Goal: Check status: Check status

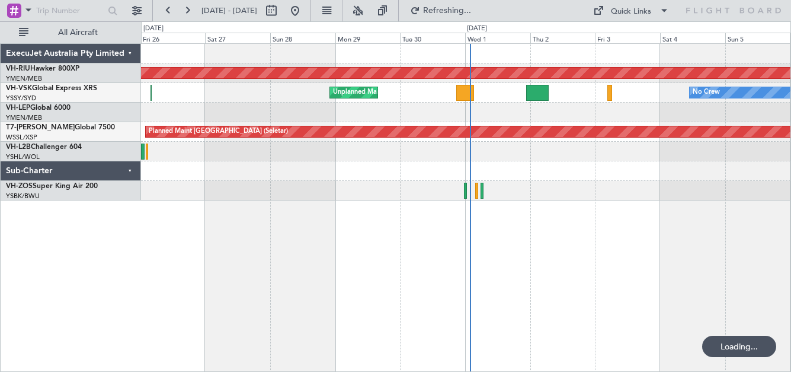
click at [191, 12] on button at bounding box center [187, 10] width 19 height 19
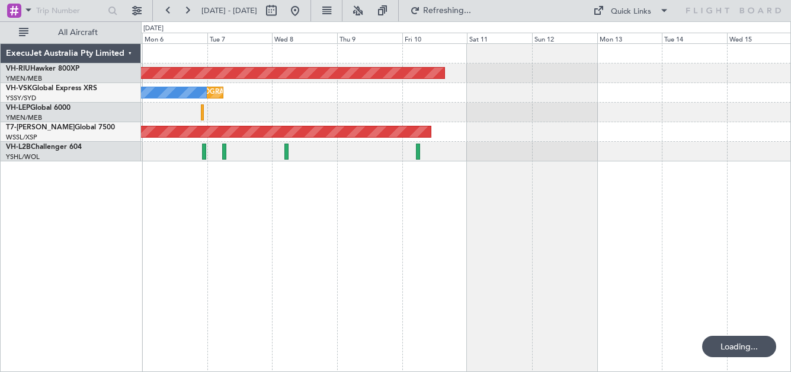
click at [191, 12] on button at bounding box center [187, 10] width 19 height 19
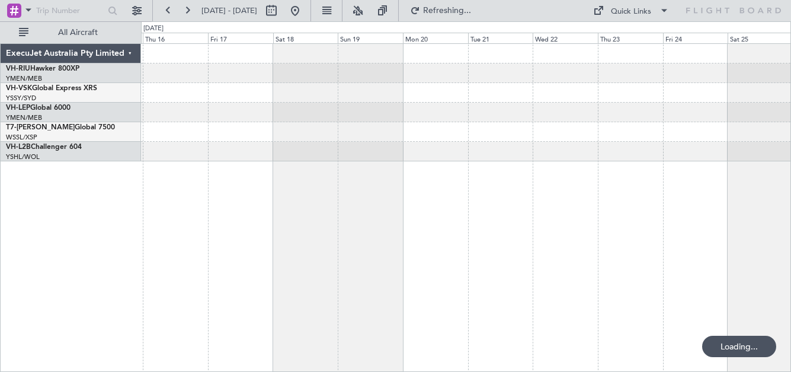
click at [191, 12] on button at bounding box center [187, 10] width 19 height 19
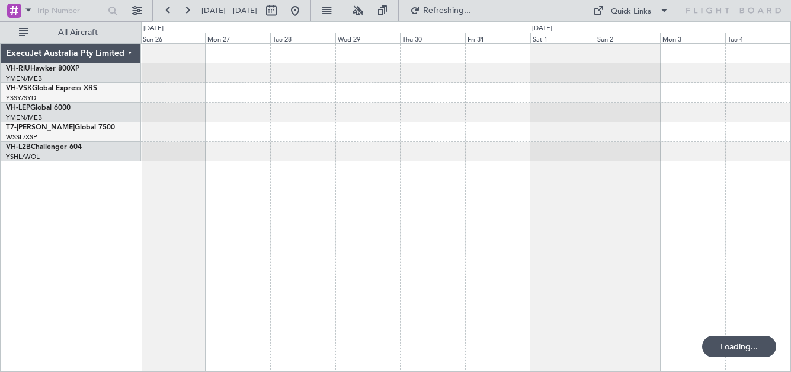
click at [191, 12] on button at bounding box center [187, 10] width 19 height 19
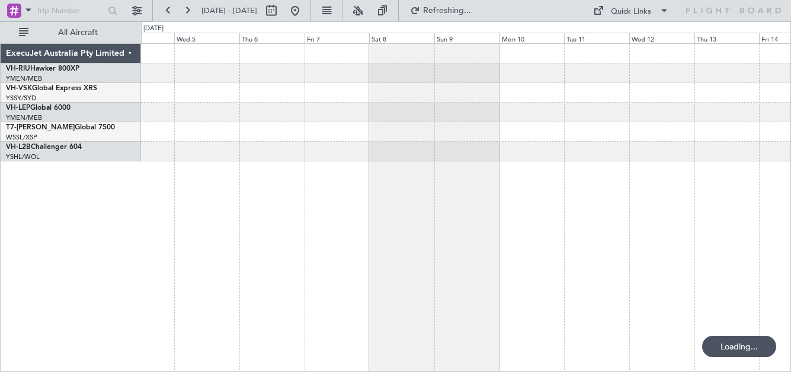
click at [191, 12] on button at bounding box center [187, 10] width 19 height 19
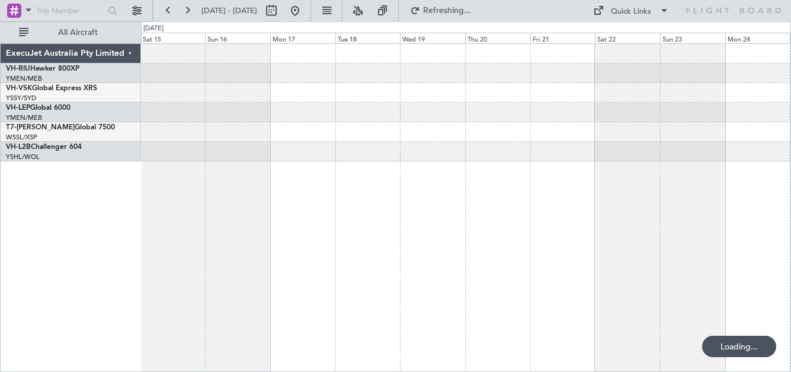
click at [191, 12] on button at bounding box center [187, 10] width 19 height 19
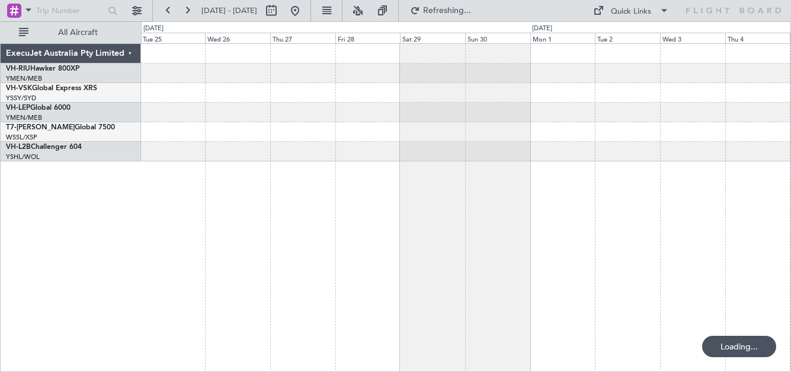
click at [191, 12] on button at bounding box center [187, 10] width 19 height 19
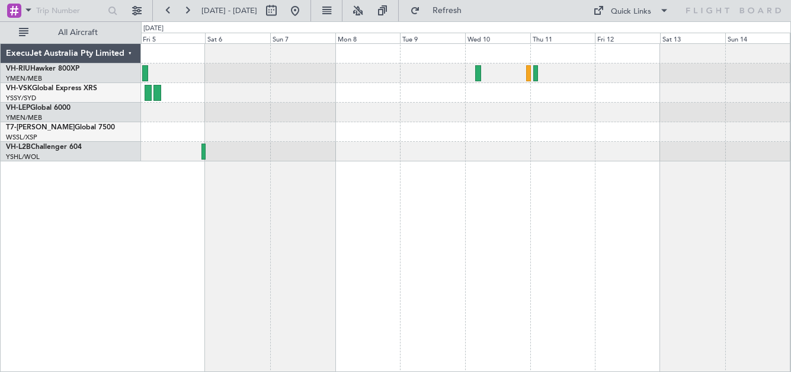
click at [191, 12] on button at bounding box center [187, 10] width 19 height 19
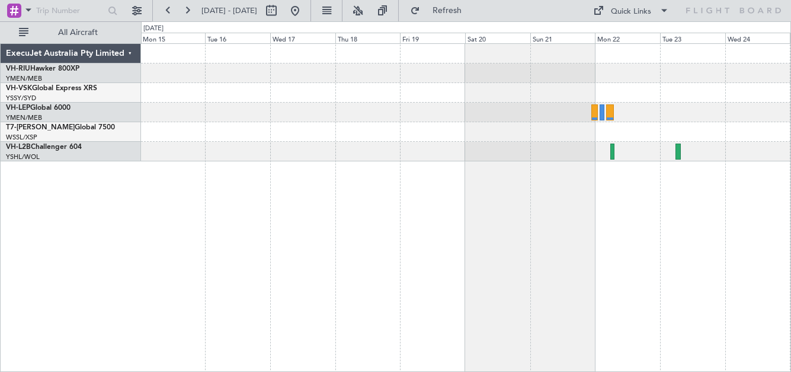
click at [191, 12] on button at bounding box center [187, 10] width 19 height 19
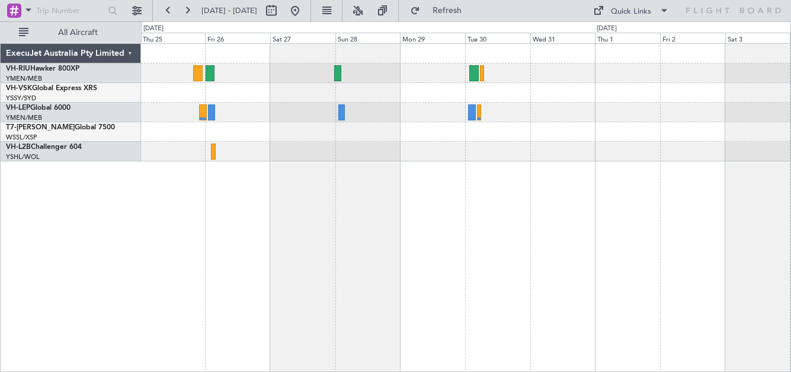
click at [191, 12] on button at bounding box center [187, 10] width 19 height 19
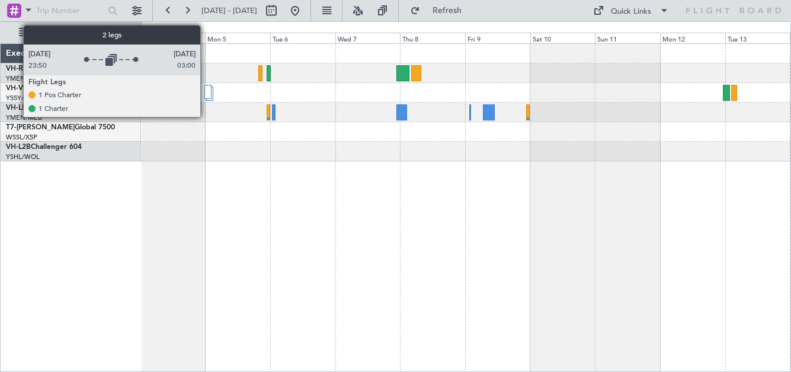
click at [206, 92] on div at bounding box center [208, 92] width 7 height 14
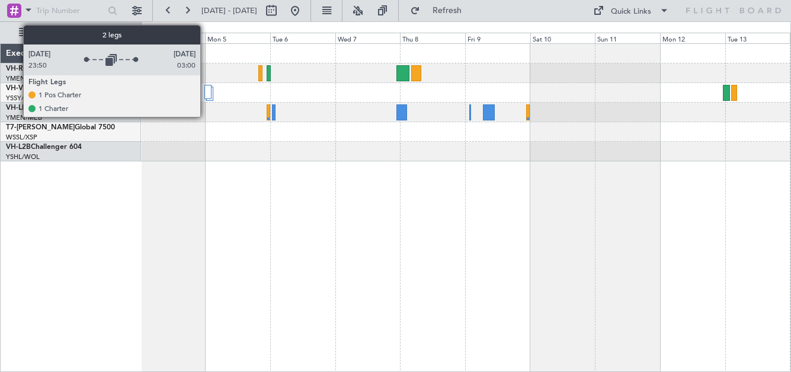
click at [206, 92] on div at bounding box center [208, 92] width 7 height 14
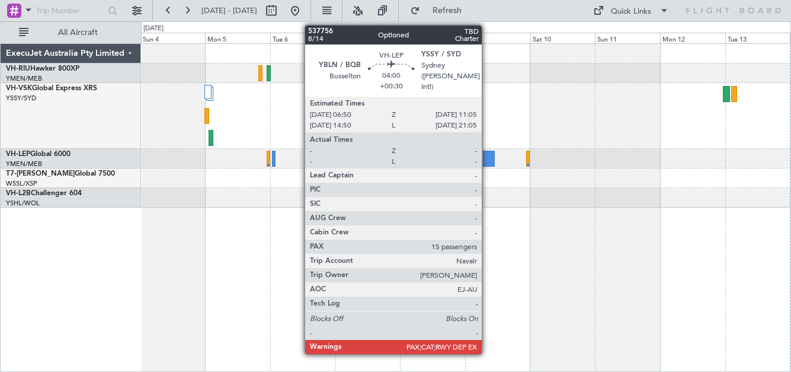
click at [487, 160] on div at bounding box center [489, 159] width 12 height 16
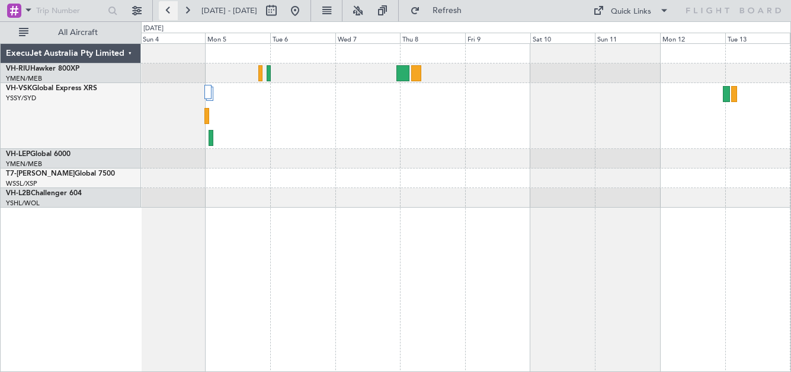
click at [170, 15] on button at bounding box center [168, 10] width 19 height 19
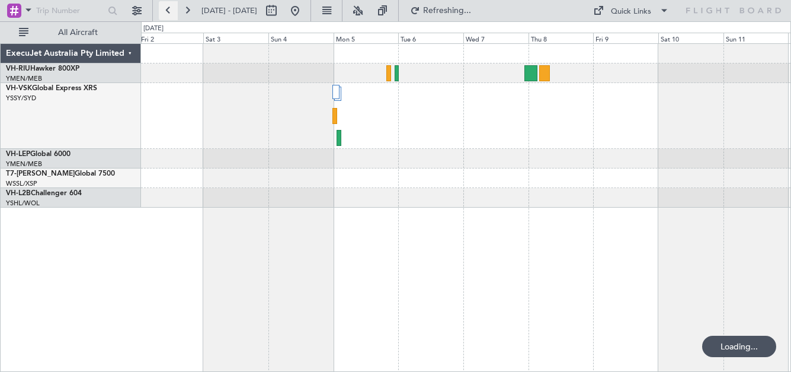
click at [170, 15] on button at bounding box center [168, 10] width 19 height 19
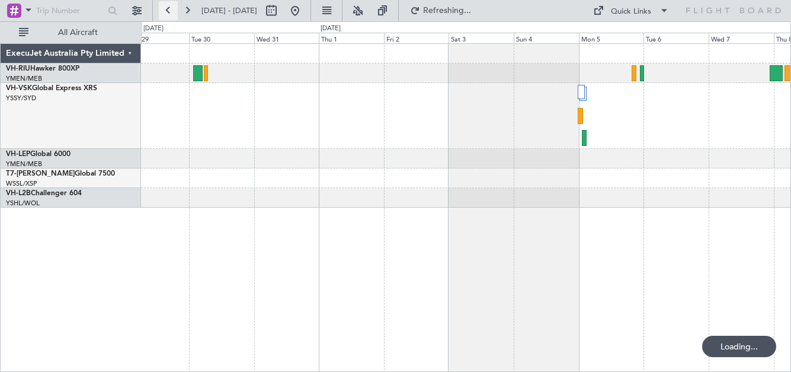
click at [170, 15] on button at bounding box center [168, 10] width 19 height 19
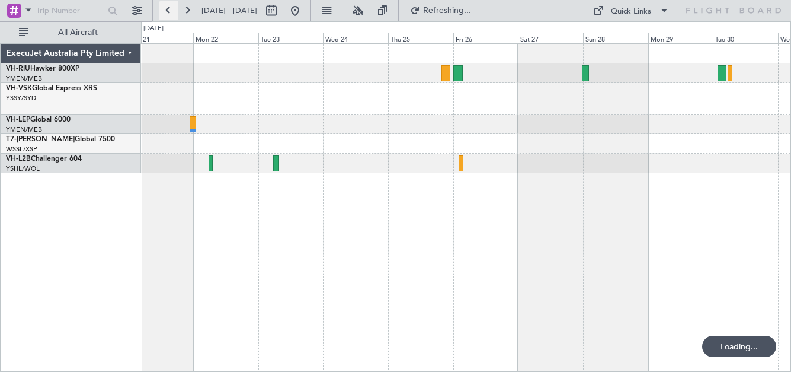
click at [170, 15] on button at bounding box center [168, 10] width 19 height 19
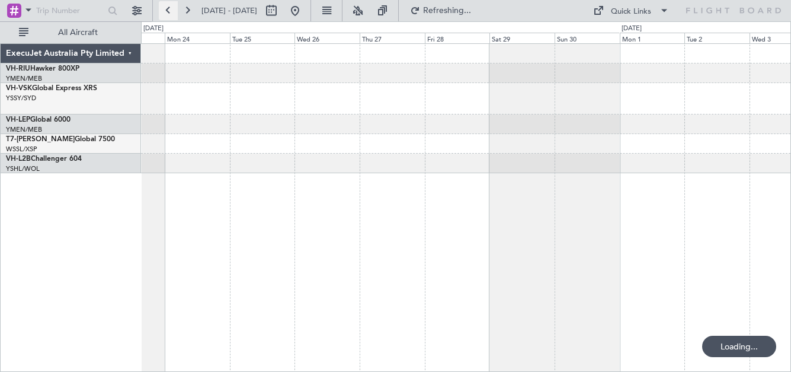
click at [170, 15] on button at bounding box center [168, 10] width 19 height 19
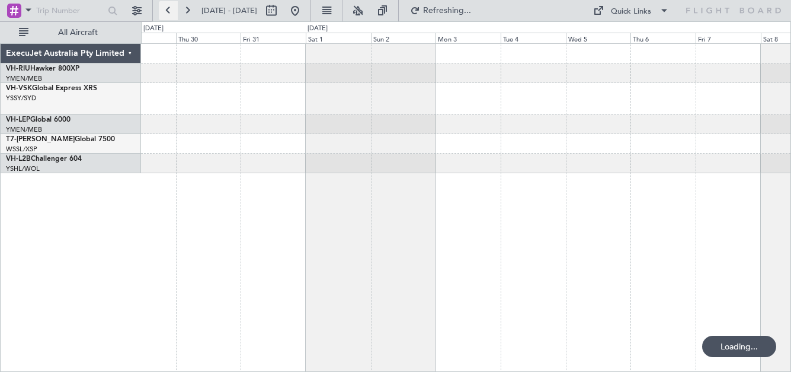
click at [170, 15] on button at bounding box center [168, 10] width 19 height 19
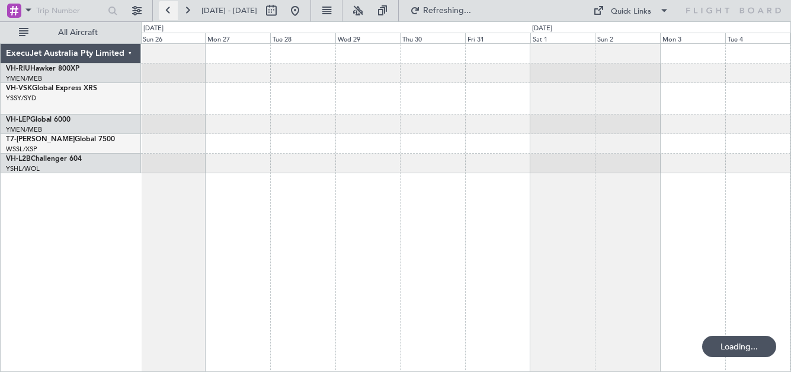
click at [170, 15] on button at bounding box center [168, 10] width 19 height 19
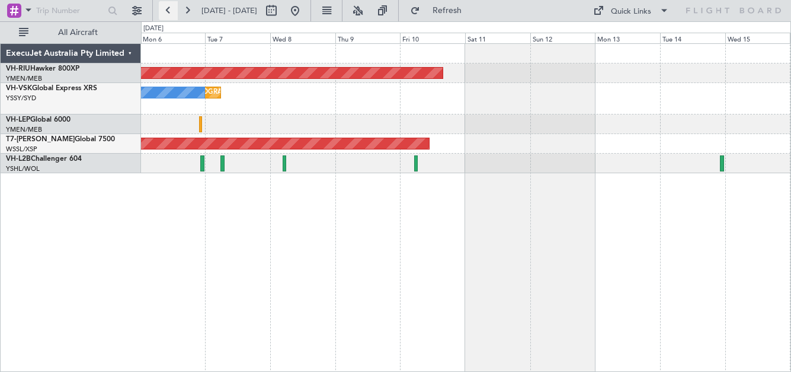
click at [170, 15] on button at bounding box center [168, 10] width 19 height 19
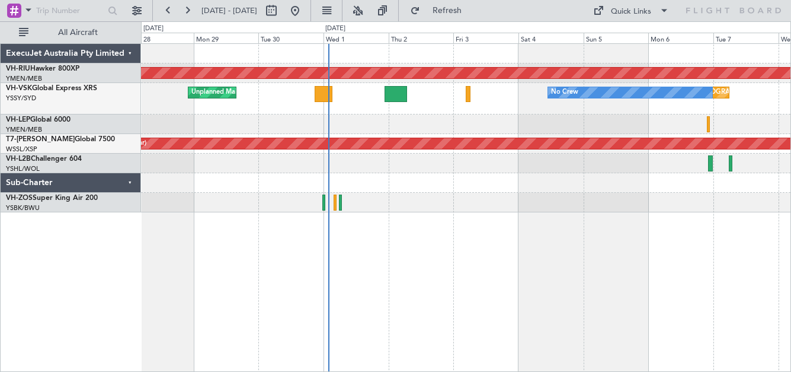
click at [490, 127] on div at bounding box center [466, 124] width 650 height 20
